Goal: Task Accomplishment & Management: Use online tool/utility

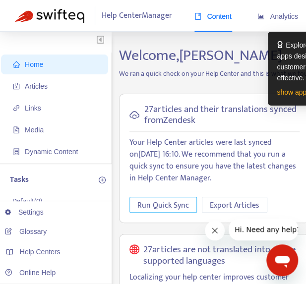
click at [167, 206] on span "Run Quick Sync" at bounding box center [163, 205] width 52 height 12
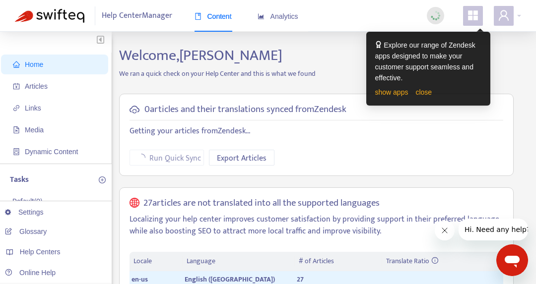
click at [313, 17] on span at bounding box center [473, 16] width 20 height 20
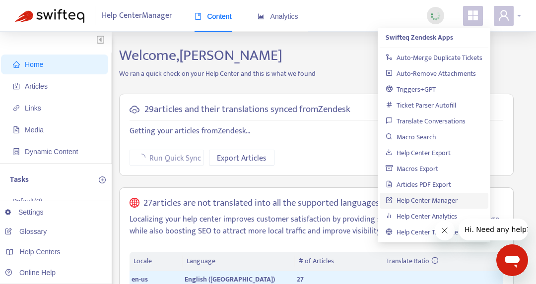
click at [313, 22] on span at bounding box center [503, 16] width 20 height 20
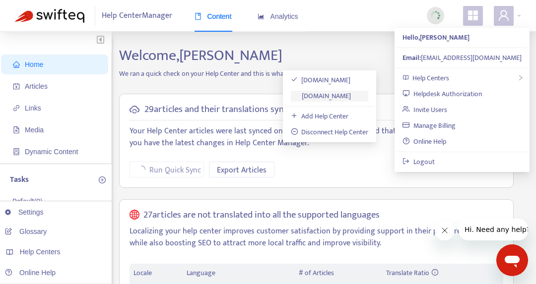
click at [313, 93] on link "[DOMAIN_NAME]" at bounding box center [321, 95] width 61 height 11
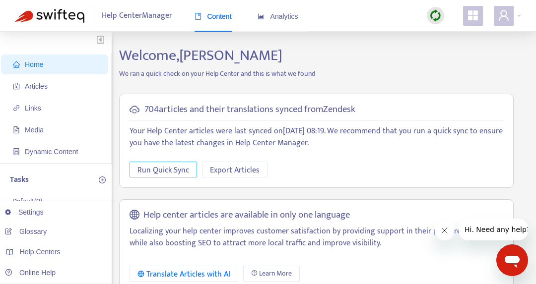
click at [169, 170] on span "Run Quick Sync" at bounding box center [163, 170] width 52 height 12
click at [239, 172] on span "Export Articles" at bounding box center [235, 170] width 50 height 12
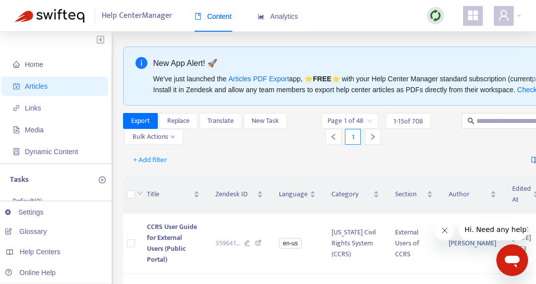
scroll to position [50, 0]
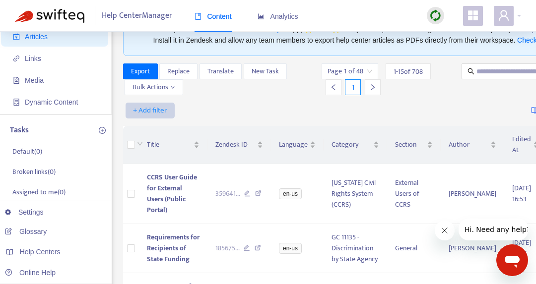
click at [162, 110] on span "+ Add filter" at bounding box center [150, 111] width 34 height 12
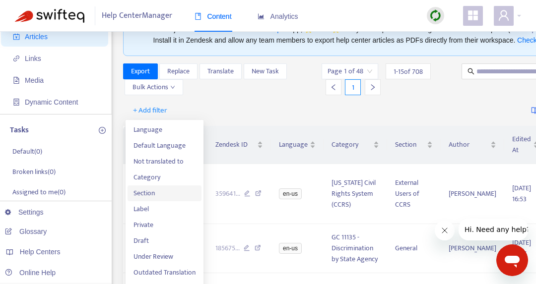
click at [150, 191] on span "Section" at bounding box center [164, 193] width 62 height 11
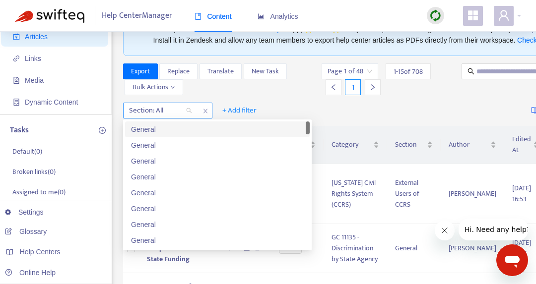
click at [189, 110] on div "Section: All" at bounding box center [160, 110] width 74 height 15
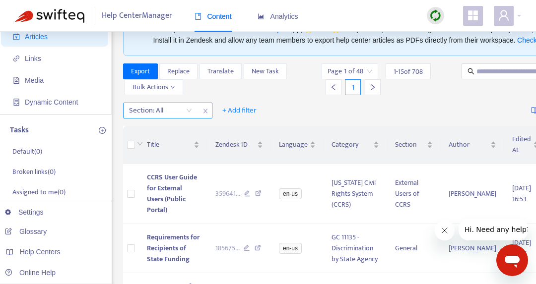
click at [167, 110] on div at bounding box center [155, 111] width 60 height 12
click at [190, 111] on div "Section: All" at bounding box center [160, 110] width 74 height 15
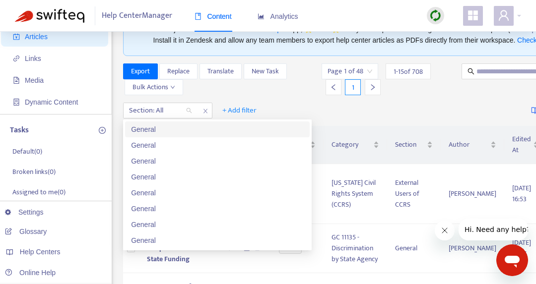
click at [159, 127] on div "General" at bounding box center [217, 129] width 173 height 11
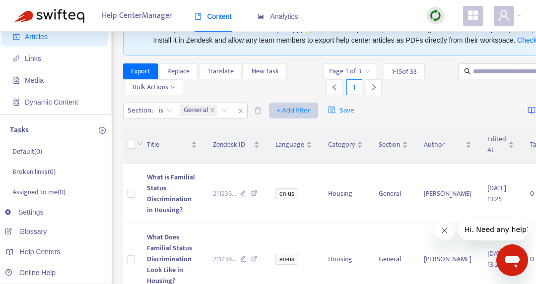
click at [289, 117] on span "+ Add filter" at bounding box center [293, 111] width 34 height 12
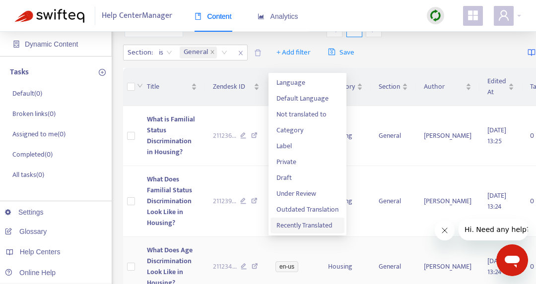
scroll to position [149, 0]
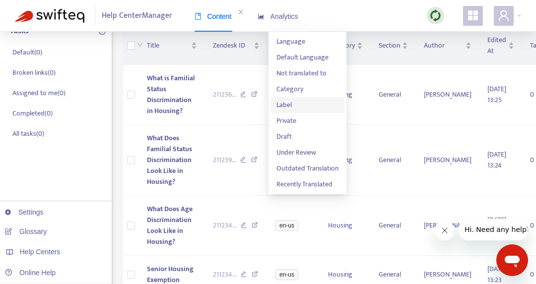
click at [286, 107] on span "Label" at bounding box center [307, 105] width 62 height 11
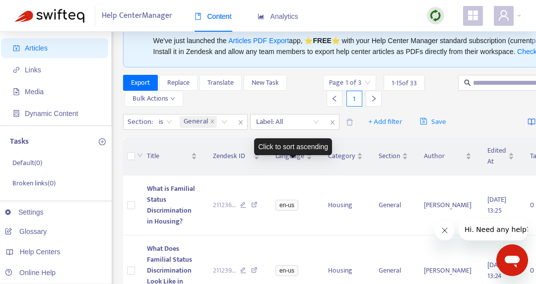
scroll to position [0, 0]
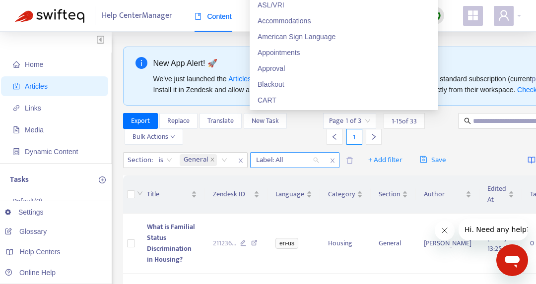
click at [313, 168] on div "Label: All" at bounding box center [287, 160] width 74 height 15
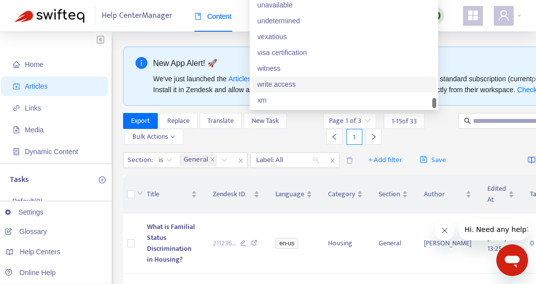
scroll to position [1825, 0]
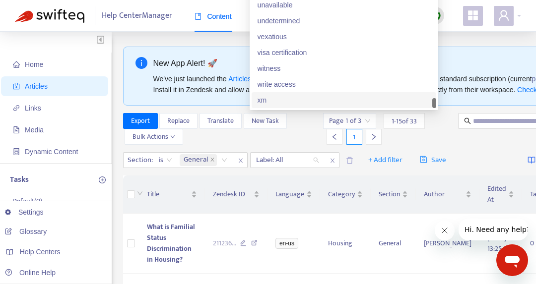
click at [281, 106] on div "xm" at bounding box center [343, 100] width 173 height 11
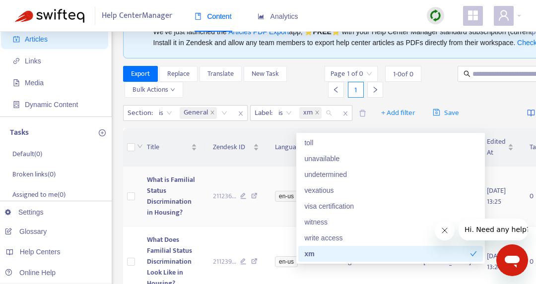
scroll to position [0, 0]
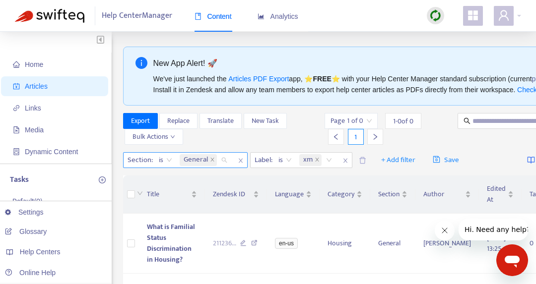
click at [221, 168] on div "General" at bounding box center [205, 160] width 55 height 15
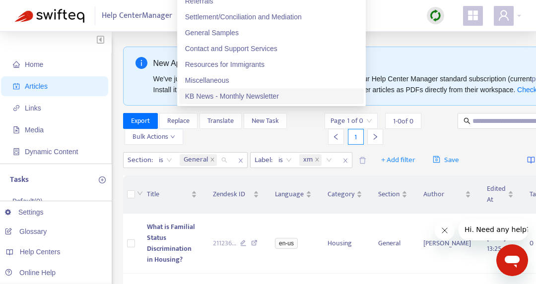
click at [313, 145] on div "Page 1 of 0 1 - 0 of 0 1" at bounding box center [385, 129] width 122 height 32
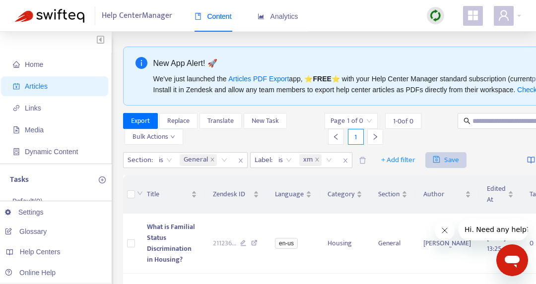
click at [313, 166] on span "Save" at bounding box center [445, 160] width 26 height 12
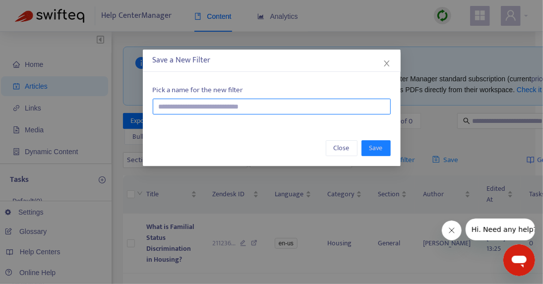
click at [248, 103] on input "text" at bounding box center [272, 107] width 238 height 16
type input "*"
type input "**********"
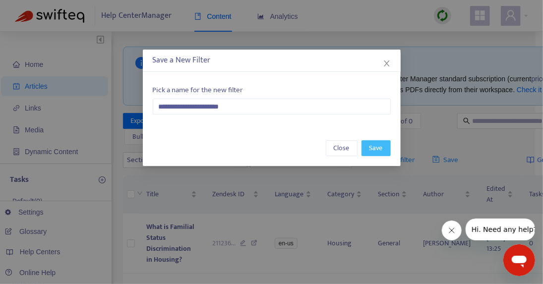
click at [313, 147] on span "Save" at bounding box center [375, 148] width 13 height 11
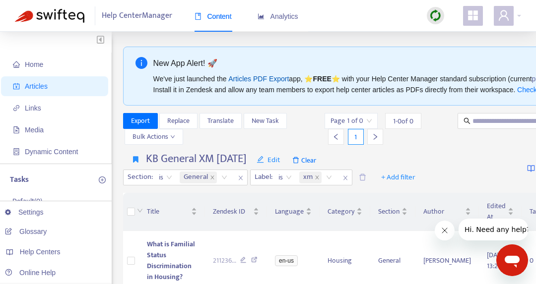
click at [259, 78] on link "Articles PDF Export" at bounding box center [258, 79] width 61 height 8
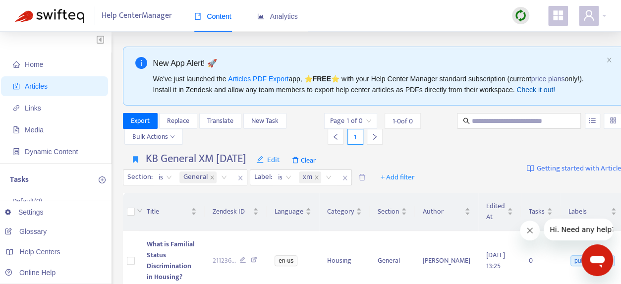
click at [313, 94] on link "Check it out!" at bounding box center [536, 90] width 39 height 8
click at [33, 108] on span "Links" at bounding box center [33, 108] width 16 height 8
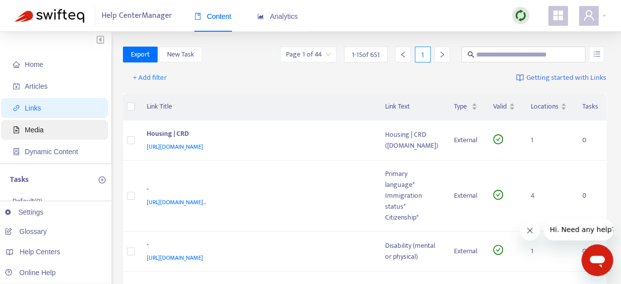
click at [37, 128] on span "Media" at bounding box center [34, 130] width 19 height 8
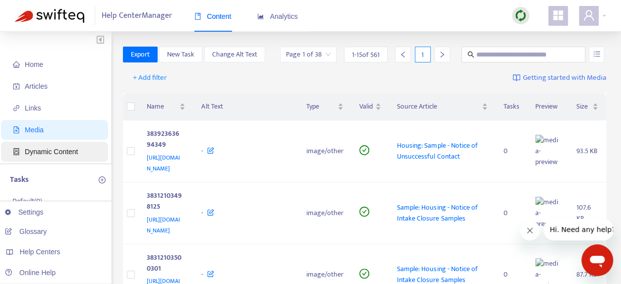
click at [46, 154] on span "Dynamic Content" at bounding box center [51, 152] width 53 height 8
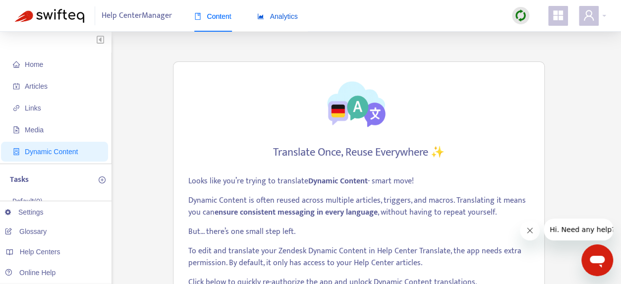
click at [289, 15] on span "Analytics" at bounding box center [277, 16] width 41 height 8
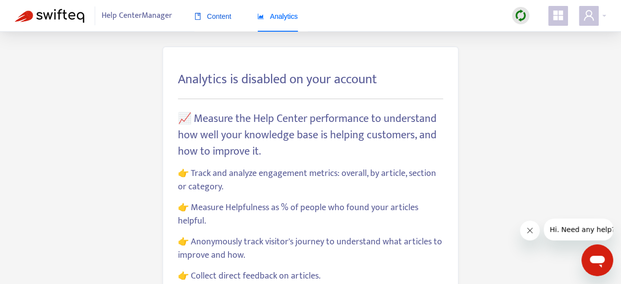
click at [220, 14] on span "Content" at bounding box center [212, 16] width 37 height 8
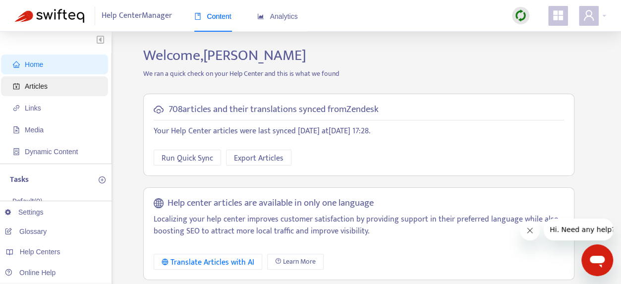
click at [59, 90] on span "Articles" at bounding box center [56, 86] width 87 height 20
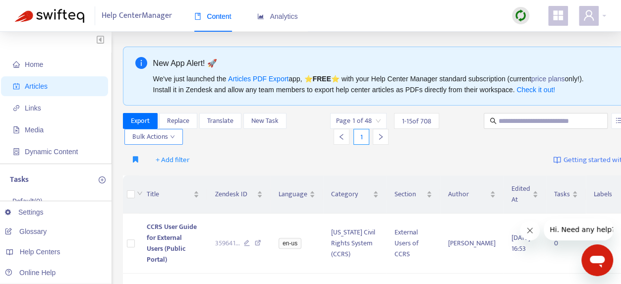
click at [172, 137] on icon "down" at bounding box center [173, 136] width 4 height 3
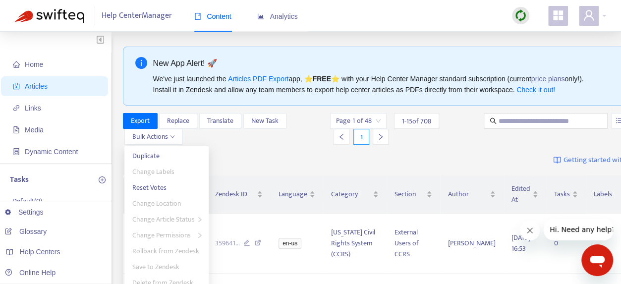
click at [218, 137] on div "Export Replace Translate New Task Bulk Actions" at bounding box center [226, 129] width 206 height 32
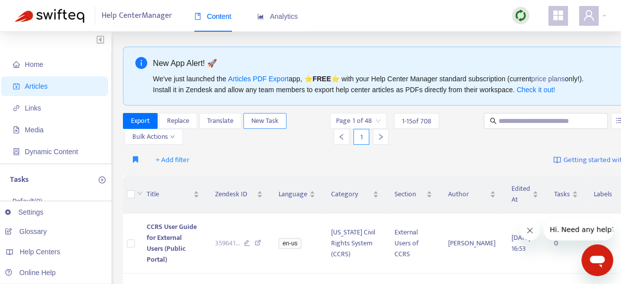
click at [271, 119] on span "New Task" at bounding box center [264, 121] width 27 height 11
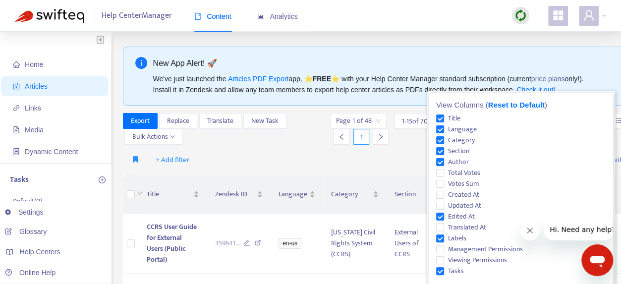
click at [313, 123] on div "View Columns ( Reset to Default ) Title Language Category Section Author Total …" at bounding box center [521, 188] width 184 height 191
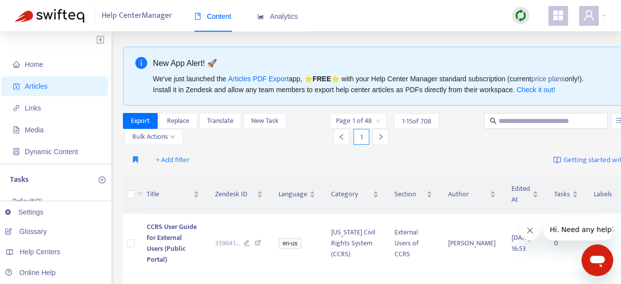
click at [313, 166] on div "+ Add filter Getting started with Articles" at bounding box center [387, 160] width 529 height 23
click at [101, 41] on img "button" at bounding box center [100, 39] width 7 height 8
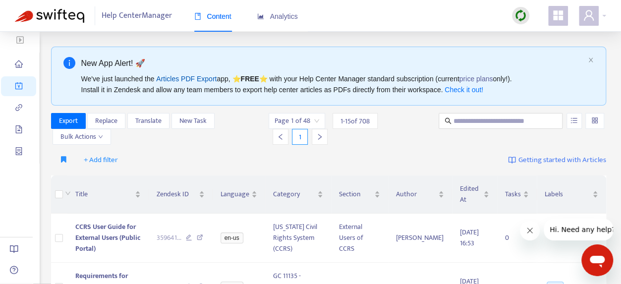
click at [197, 80] on link "Articles PDF Export" at bounding box center [186, 79] width 61 height 8
click at [313, 14] on div "Help Center Manager Content Analytics" at bounding box center [310, 16] width 621 height 32
click at [313, 17] on div at bounding box center [592, 16] width 27 height 20
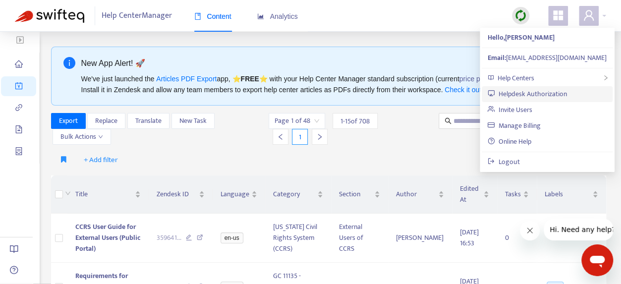
click at [313, 91] on link "Helpdesk Authorization" at bounding box center [527, 93] width 79 height 11
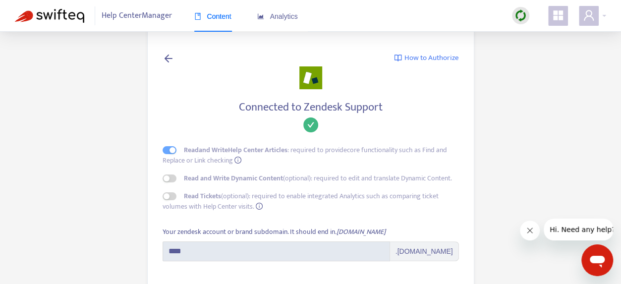
click at [313, 58] on span "How to Authorize" at bounding box center [432, 58] width 55 height 11
click at [168, 56] on icon at bounding box center [169, 58] width 12 height 12
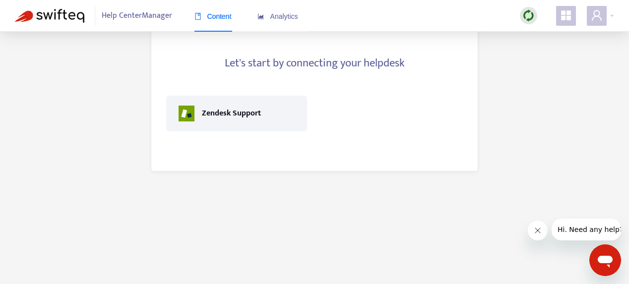
click at [121, 14] on span "Help Center Manager" at bounding box center [137, 15] width 70 height 19
click at [226, 17] on span "Content" at bounding box center [212, 16] width 37 height 8
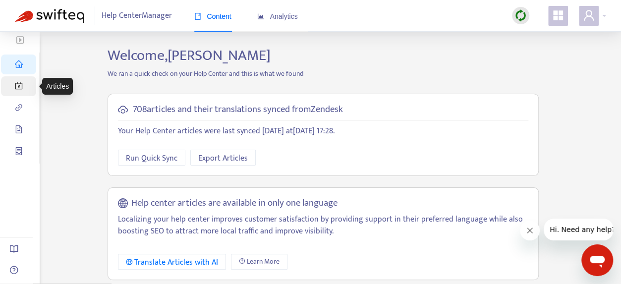
click at [15, 83] on icon "account-book" at bounding box center [19, 86] width 8 height 8
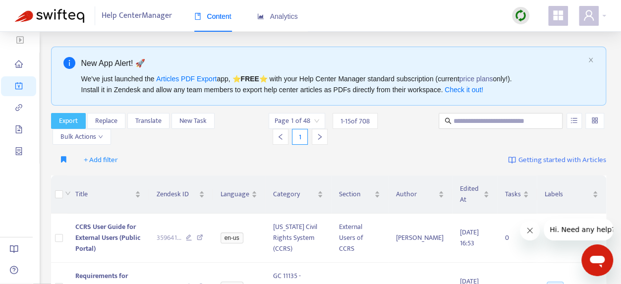
click at [78, 119] on button "Export" at bounding box center [68, 121] width 35 height 16
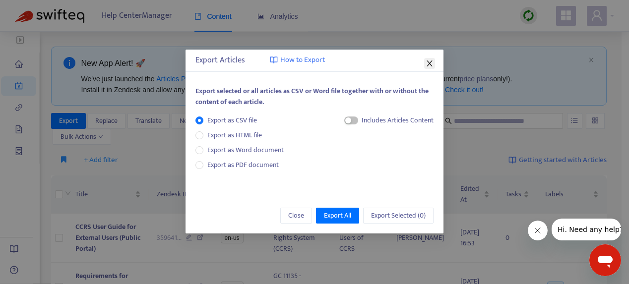
click at [313, 62] on icon "close" at bounding box center [429, 64] width 5 height 6
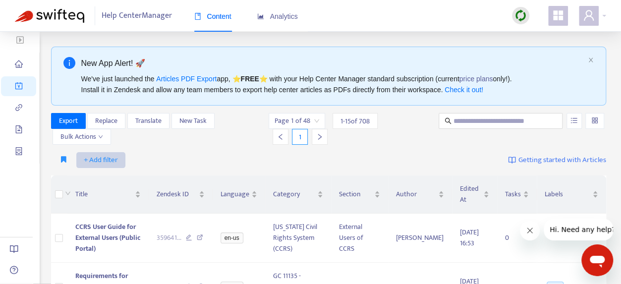
click at [104, 160] on span "+ Add filter" at bounding box center [101, 160] width 34 height 12
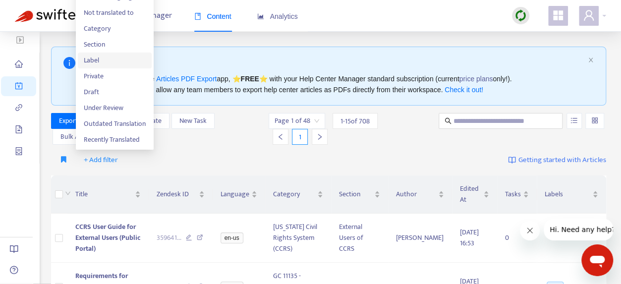
click at [97, 58] on span "Label" at bounding box center [115, 60] width 62 height 11
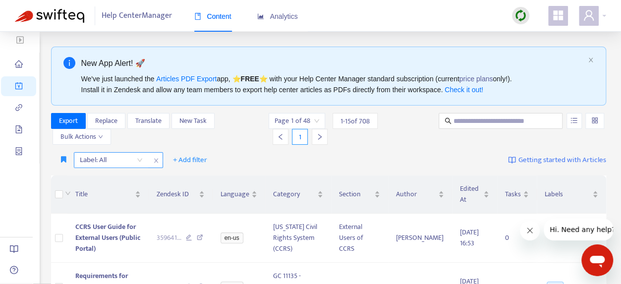
click at [143, 161] on div "Label: All" at bounding box center [111, 160] width 74 height 15
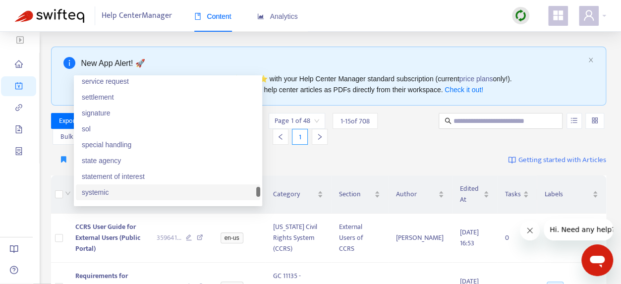
scroll to position [1825, 0]
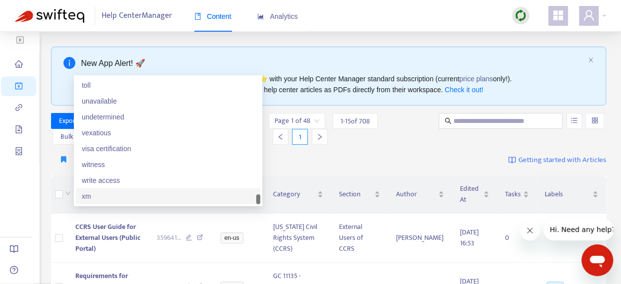
click at [141, 191] on div "xm" at bounding box center [168, 196] width 173 height 11
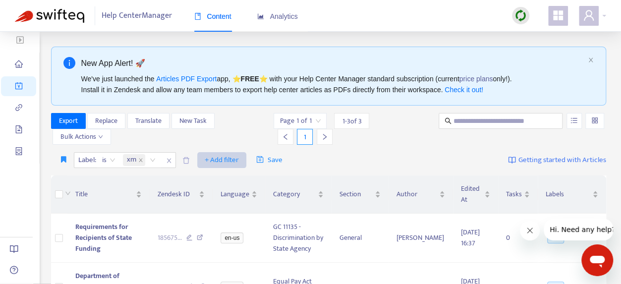
click at [216, 160] on span "+ Add filter" at bounding box center [222, 160] width 34 height 12
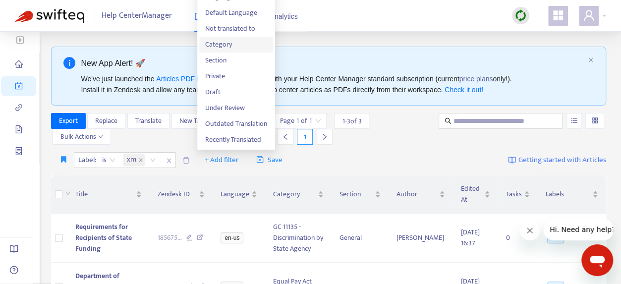
click at [220, 42] on span "Category" at bounding box center [236, 44] width 62 height 11
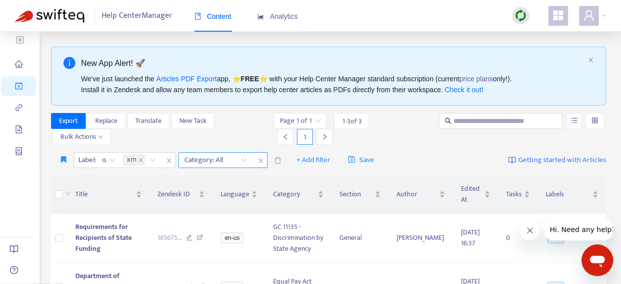
click at [244, 159] on div "Category: All" at bounding box center [216, 160] width 74 height 15
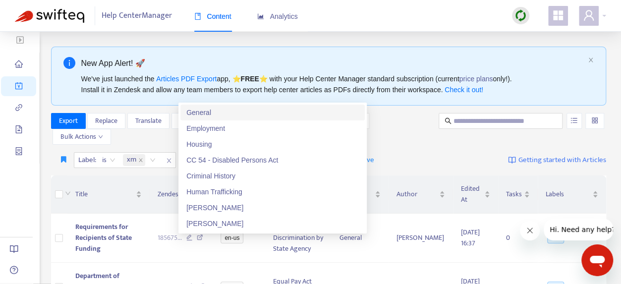
click at [200, 107] on div "General" at bounding box center [272, 112] width 173 height 11
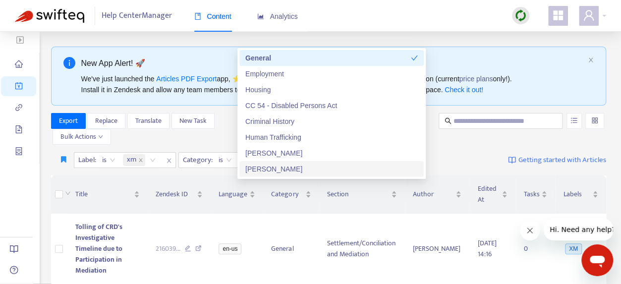
click at [209, 137] on div "Export Replace Translate New Task Bulk Actions" at bounding box center [161, 129] width 221 height 32
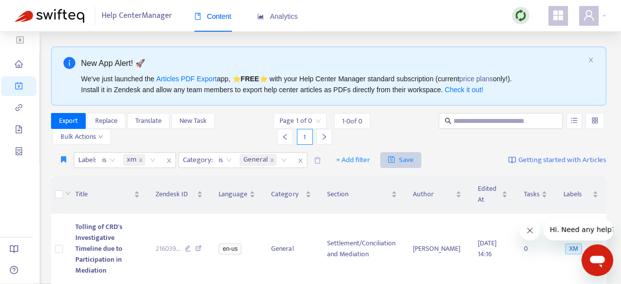
click at [313, 161] on span "Save" at bounding box center [401, 160] width 26 height 12
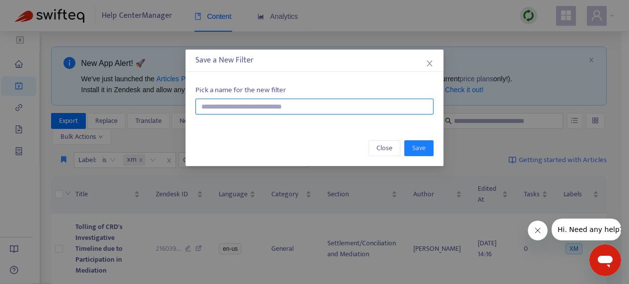
click at [261, 108] on input "text" at bounding box center [314, 107] width 238 height 16
type input "**********"
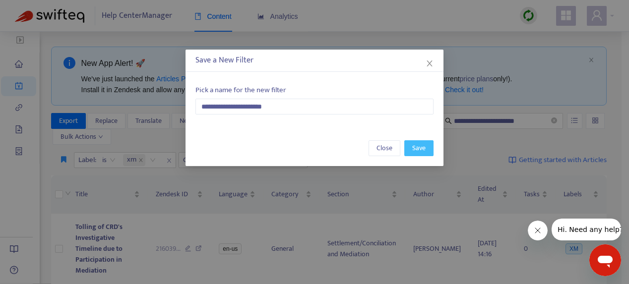
click at [313, 146] on span "Save" at bounding box center [418, 148] width 13 height 11
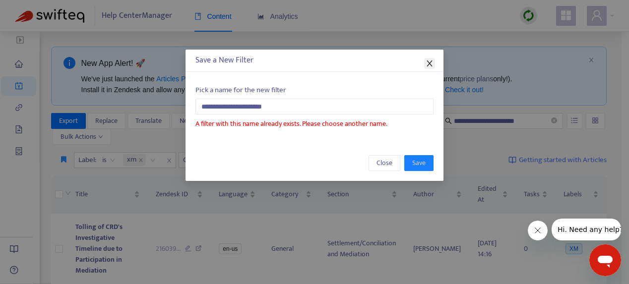
click at [313, 63] on icon "close" at bounding box center [430, 64] width 8 height 8
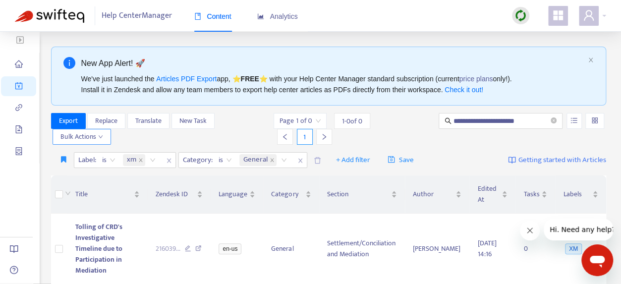
click at [77, 138] on span "Bulk Actions" at bounding box center [82, 136] width 43 height 11
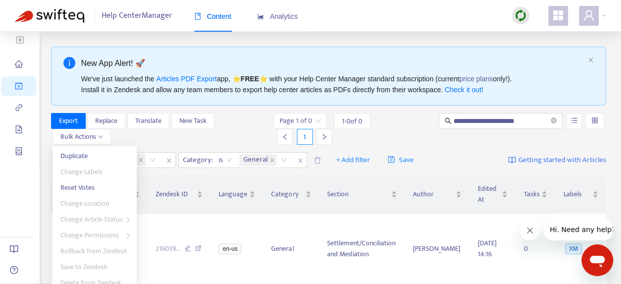
click at [125, 134] on div "Export Replace Translate New Task Bulk Actions" at bounding box center [161, 129] width 221 height 32
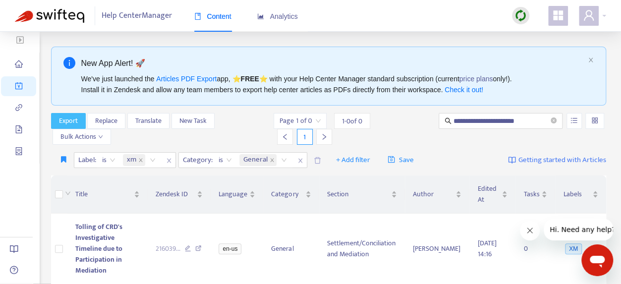
click at [67, 120] on span "Export" at bounding box center [68, 121] width 19 height 11
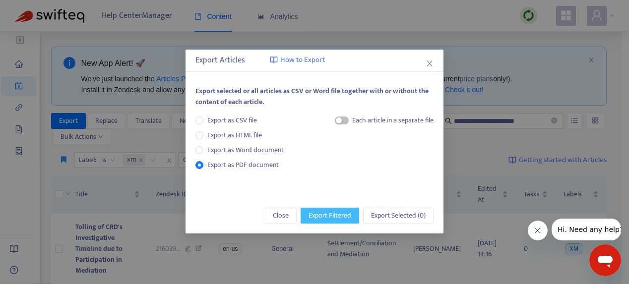
click at [313, 216] on span "Export Filtered" at bounding box center [329, 215] width 43 height 11
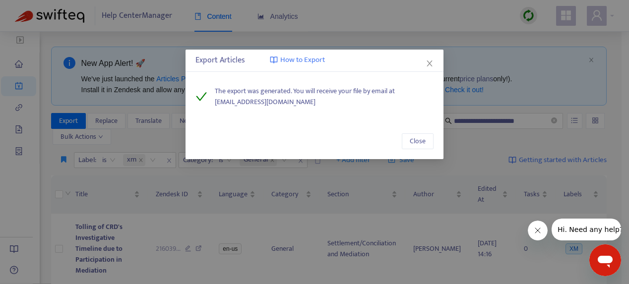
click at [307, 62] on span "How to Export" at bounding box center [302, 60] width 45 height 11
drag, startPoint x: 314, startPoint y: 101, endPoint x: 206, endPoint y: 92, distance: 108.0
click at [206, 92] on div "The export was generated. You will receive your file by email at [EMAIL_ADDRESS…" at bounding box center [314, 97] width 238 height 22
copy span "The export was generated. You will receive your file by email at [EMAIL_ADDRESS…"
click at [313, 63] on icon "close" at bounding box center [430, 64] width 8 height 8
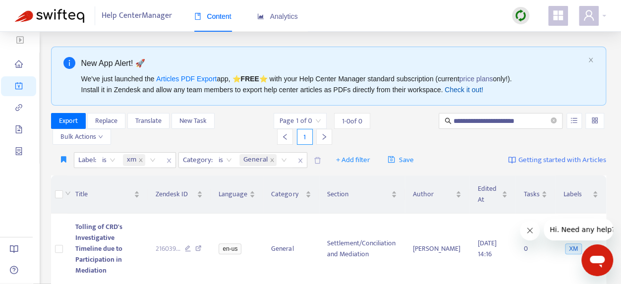
click at [313, 92] on link "Check it out!" at bounding box center [464, 90] width 39 height 8
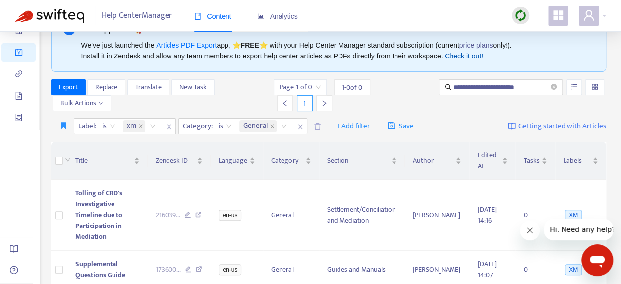
scroll to position [50, 0]
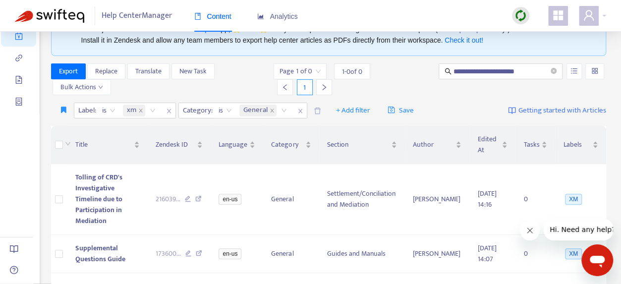
click at [53, 17] on img at bounding box center [49, 16] width 69 height 14
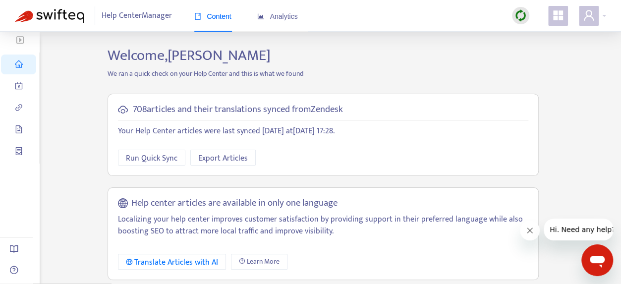
click at [313, 18] on icon "appstore" at bounding box center [558, 15] width 10 height 10
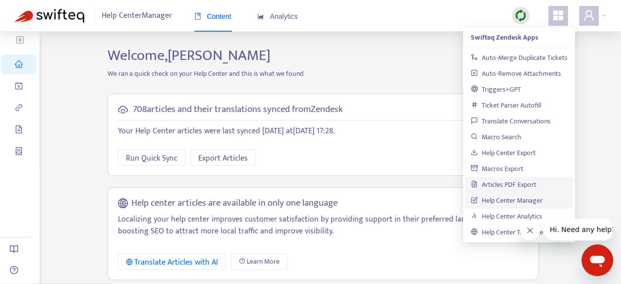
click at [313, 184] on link "Articles PDF Export" at bounding box center [503, 184] width 65 height 11
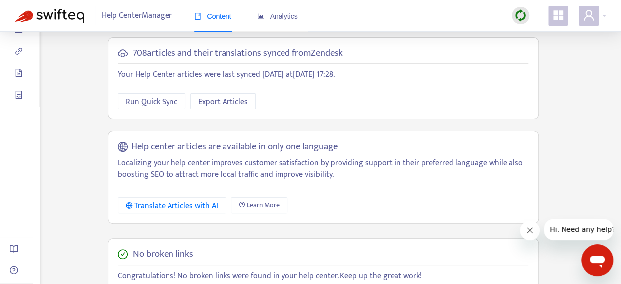
scroll to position [50, 0]
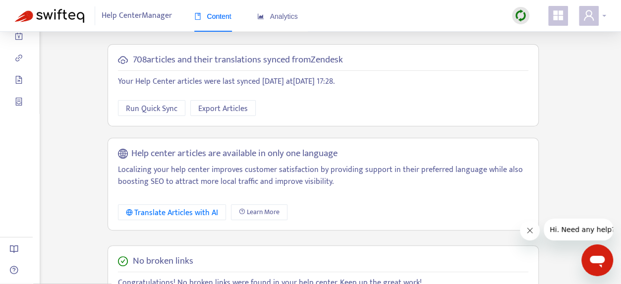
click at [313, 15] on div at bounding box center [592, 16] width 27 height 20
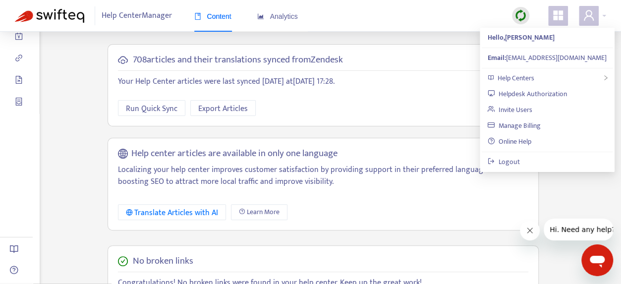
click at [313, 6] on span at bounding box center [559, 16] width 20 height 20
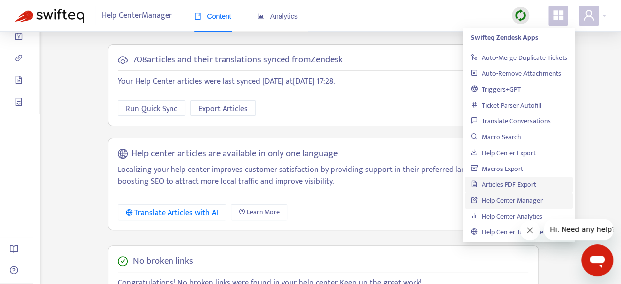
click at [313, 187] on link "Articles PDF Export" at bounding box center [503, 184] width 65 height 11
click at [313, 185] on link "Articles PDF Export" at bounding box center [503, 184] width 65 height 11
